Goal: Book appointment/travel/reservation

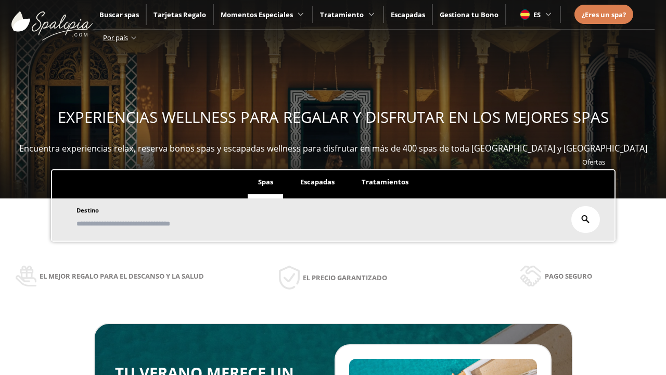
click at [317, 182] on span "Escapadas" at bounding box center [317, 181] width 34 height 9
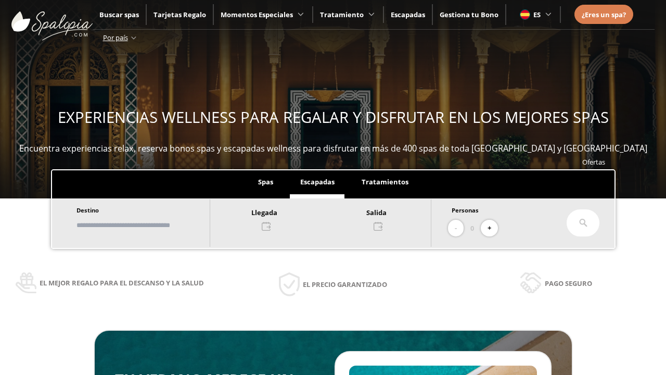
click at [147, 225] on input "text" at bounding box center [138, 225] width 130 height 18
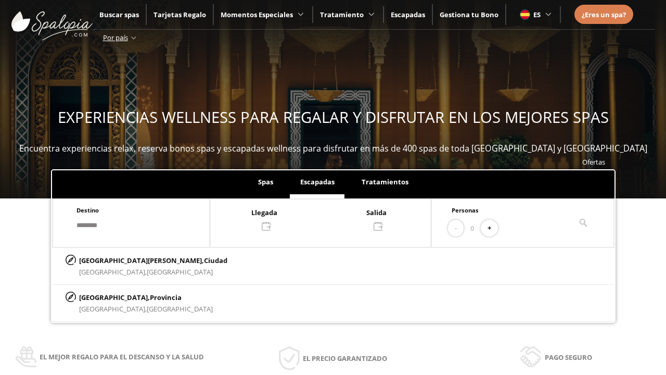
click at [331, 218] on div at bounding box center [320, 218] width 221 height 25
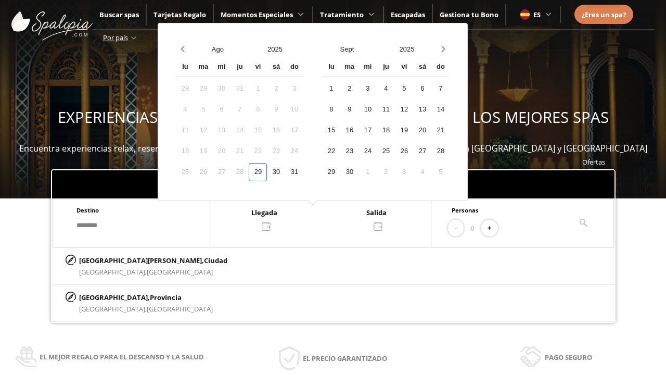
click at [303, 172] on div "31" at bounding box center [294, 172] width 18 height 18
click at [340, 88] on div "1" at bounding box center [331, 89] width 18 height 18
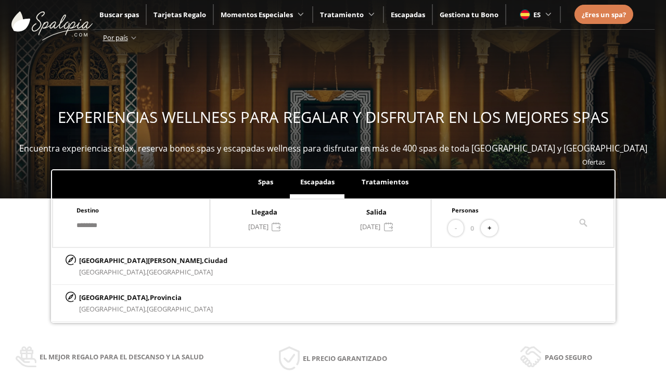
click at [493, 228] on button "+" at bounding box center [489, 228] width 17 height 17
click at [131, 260] on p "[GEOGRAPHIC_DATA][PERSON_NAME], [GEOGRAPHIC_DATA]" at bounding box center [153, 259] width 148 height 11
type input "**********"
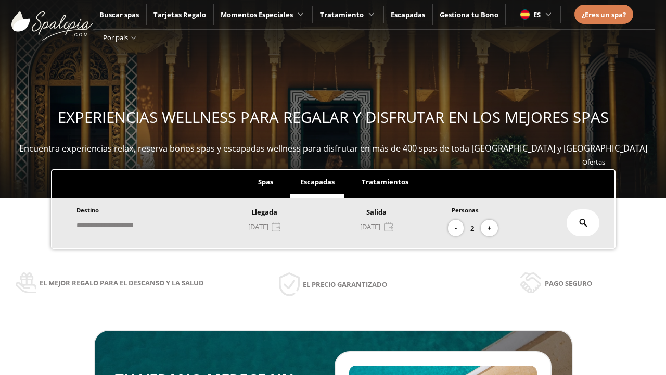
click at [583, 223] on icon at bounding box center [583, 223] width 8 height 8
